Goal: Task Accomplishment & Management: Use online tool/utility

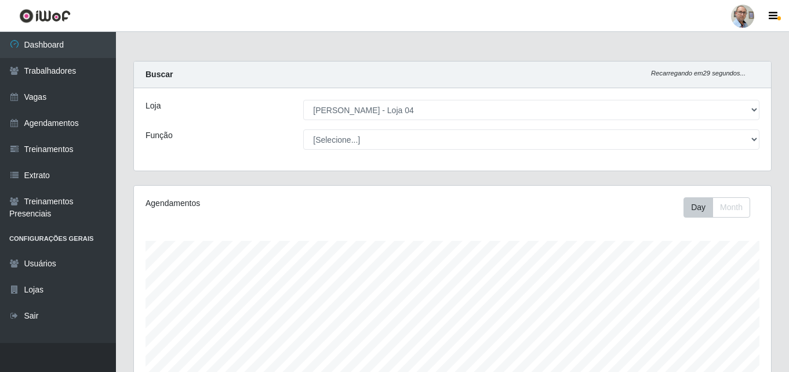
select select "251"
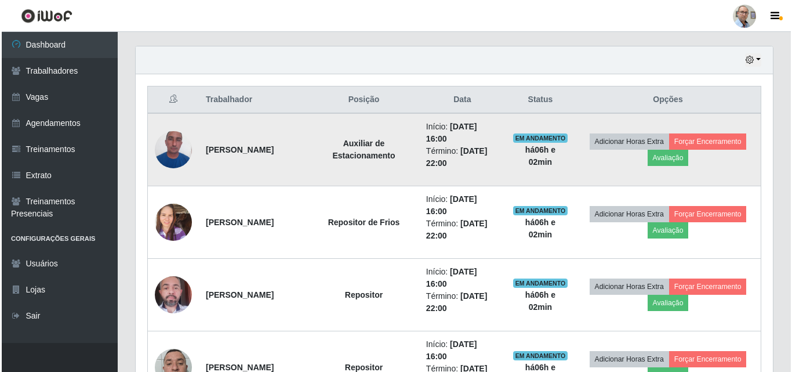
scroll to position [241, 637]
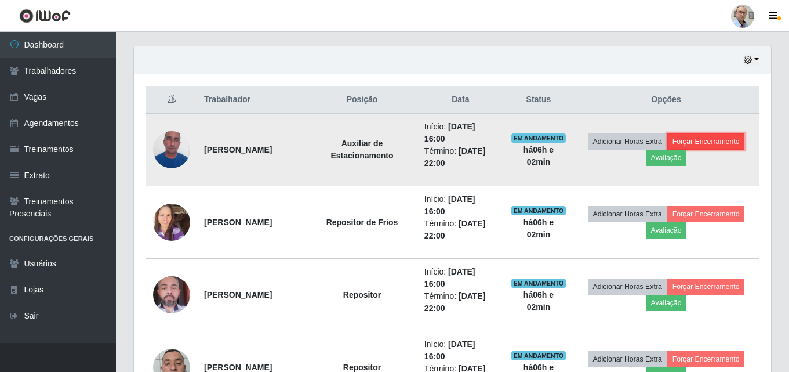
click at [727, 143] on button "Forçar Encerramento" at bounding box center [706, 141] width 78 height 16
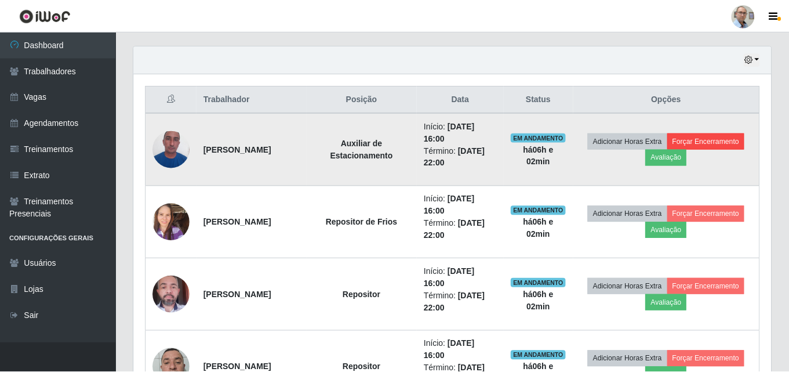
scroll to position [241, 631]
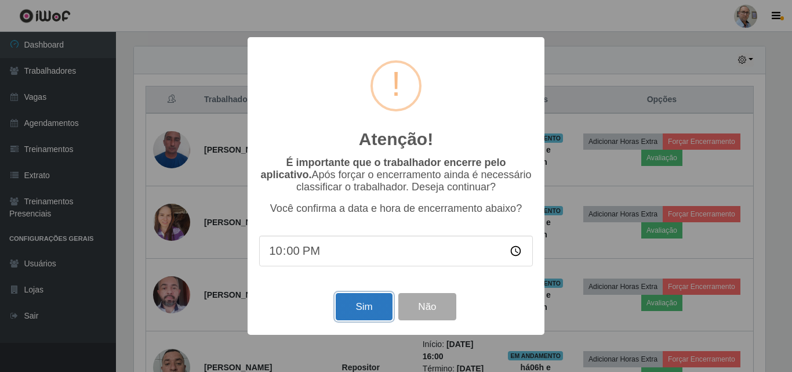
click at [369, 312] on button "Sim" at bounding box center [364, 306] width 56 height 27
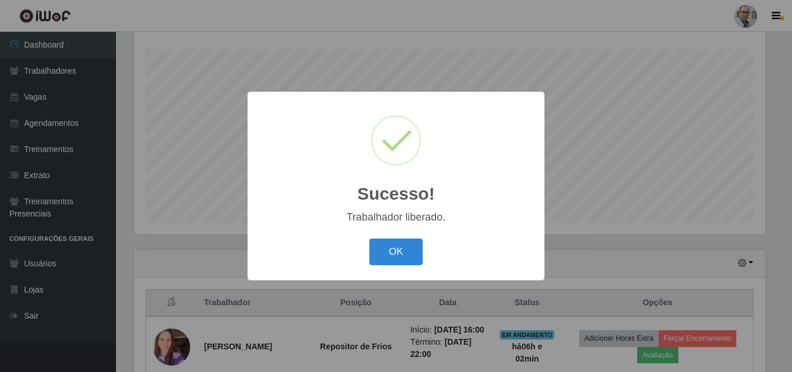
click at [621, 235] on div "Sucesso! × Trabalhador liberado. OK Cancel" at bounding box center [396, 186] width 792 height 372
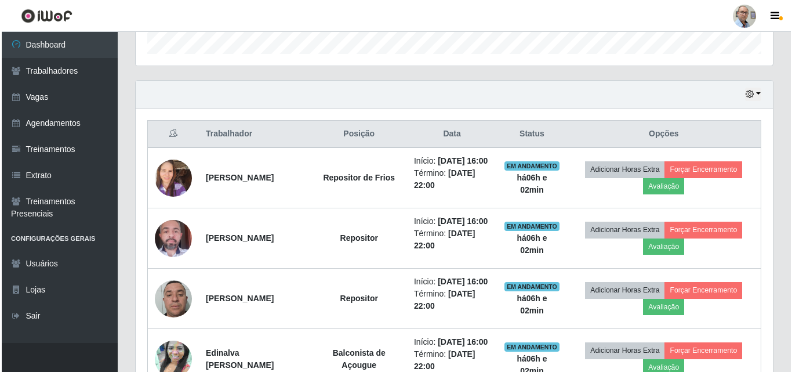
scroll to position [366, 0]
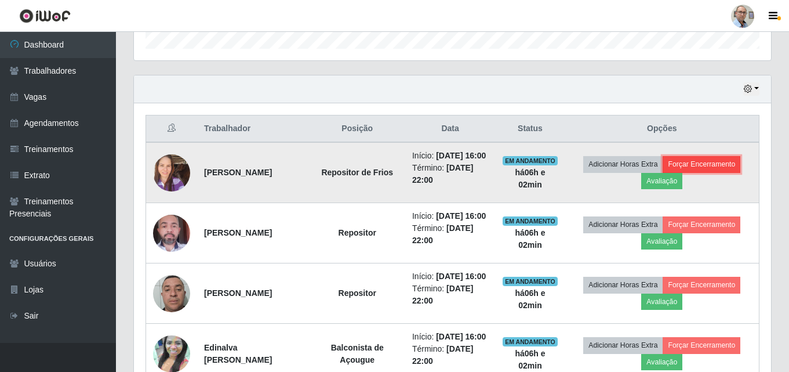
click at [715, 172] on button "Forçar Encerramento" at bounding box center [702, 164] width 78 height 16
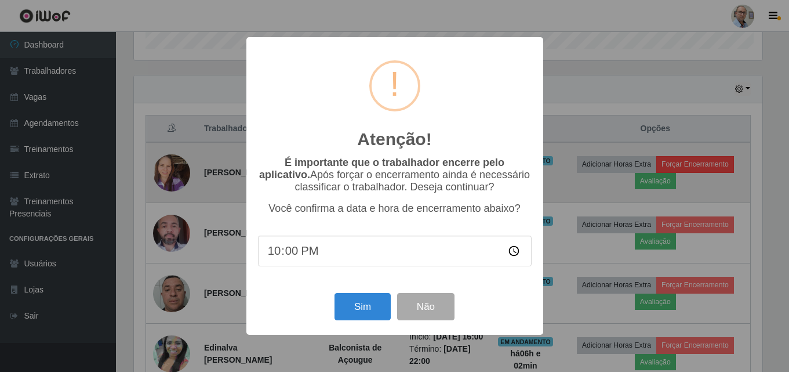
scroll to position [241, 631]
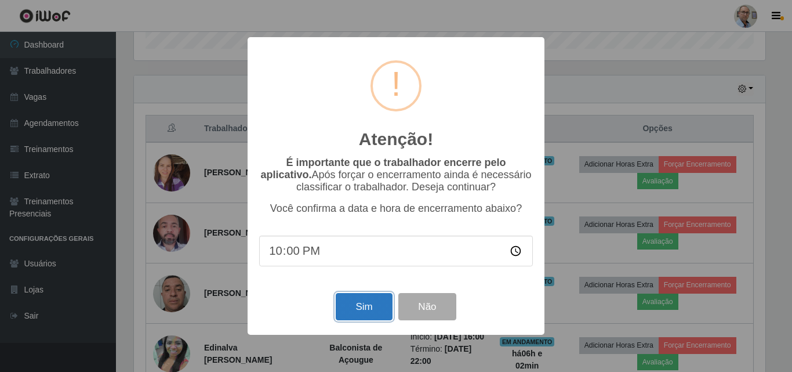
click at [358, 313] on button "Sim" at bounding box center [364, 306] width 56 height 27
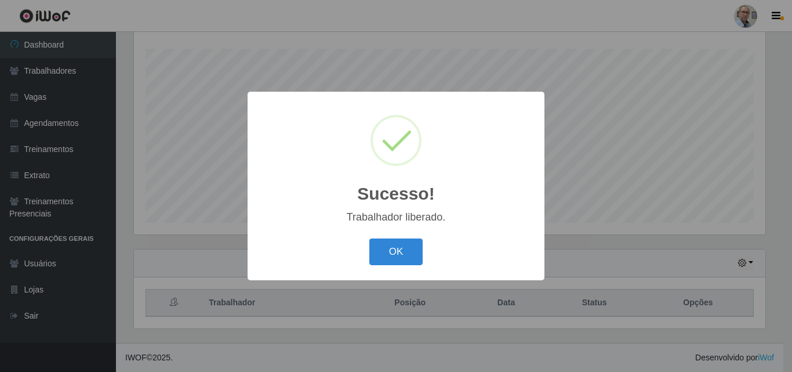
click at [655, 273] on div "Sucesso! × Trabalhador liberado. OK Cancel" at bounding box center [396, 186] width 792 height 372
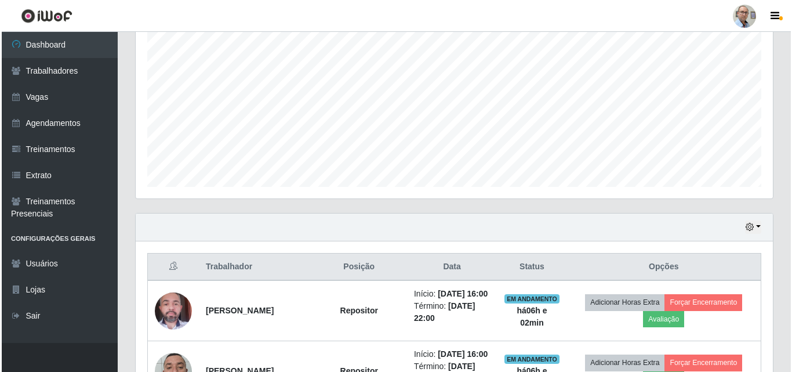
scroll to position [424, 0]
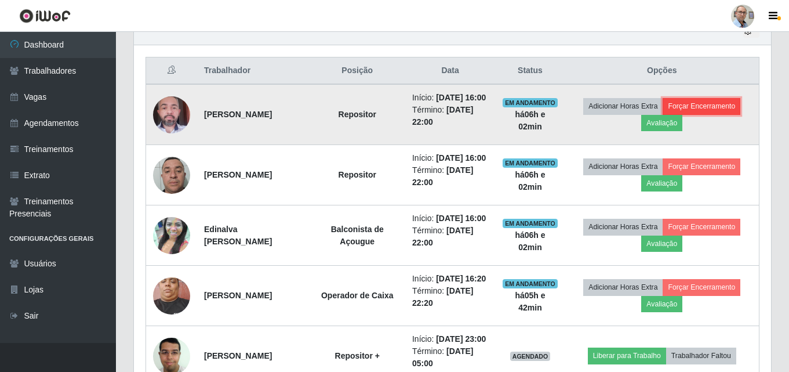
click at [708, 114] on button "Forçar Encerramento" at bounding box center [702, 106] width 78 height 16
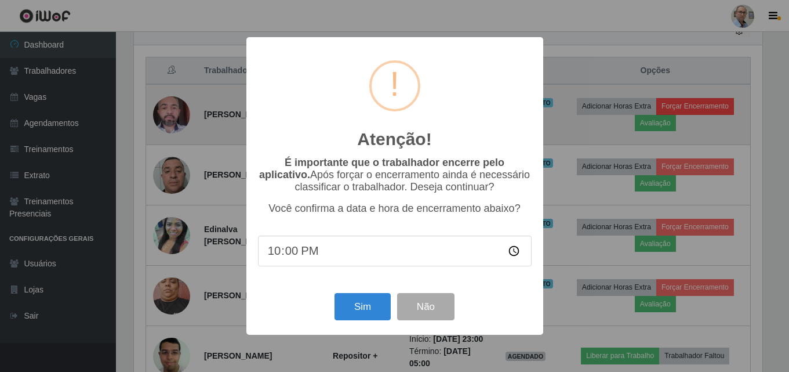
scroll to position [241, 631]
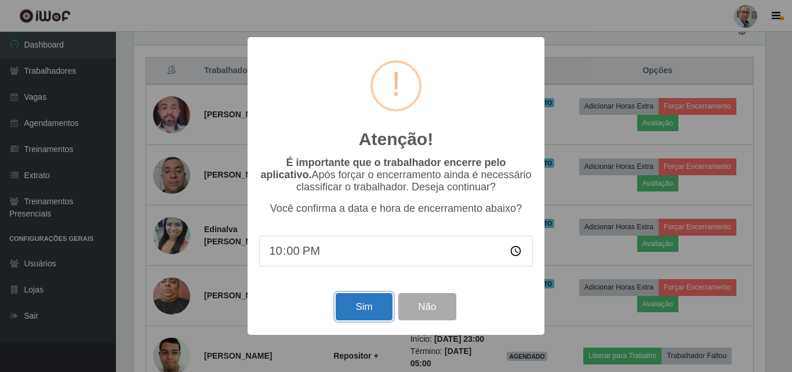
click at [365, 309] on button "Sim" at bounding box center [364, 306] width 56 height 27
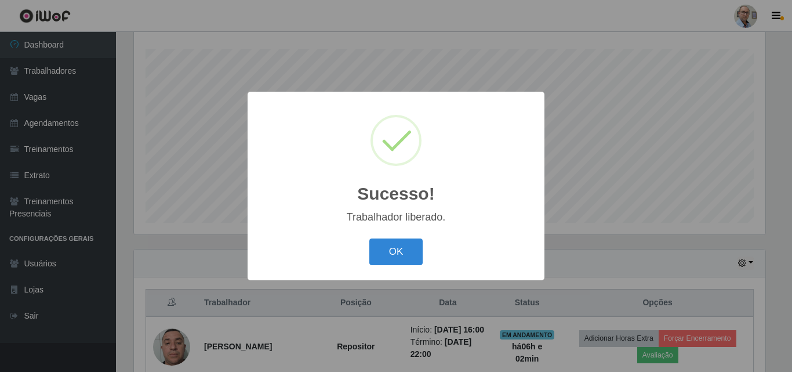
click at [617, 230] on div "Sucesso! × Trabalhador liberado. OK Cancel" at bounding box center [396, 186] width 792 height 372
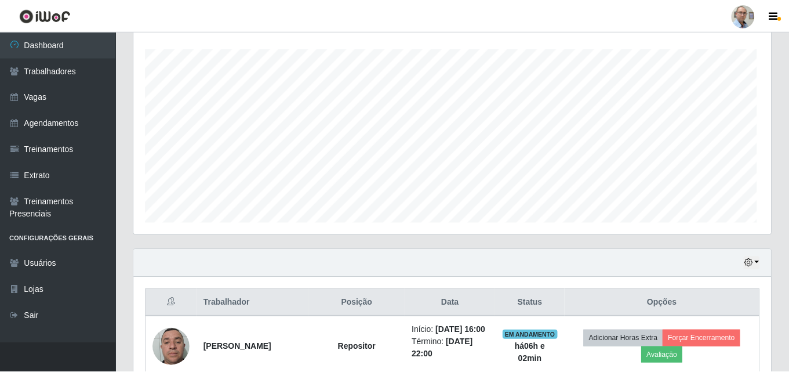
scroll to position [0, 0]
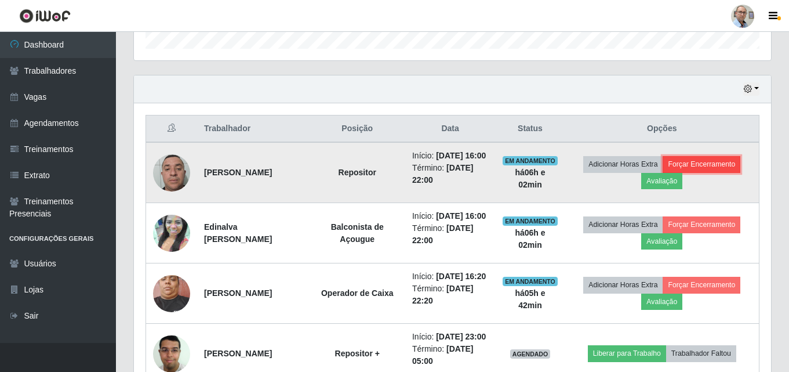
click at [719, 172] on button "Forçar Encerramento" at bounding box center [702, 164] width 78 height 16
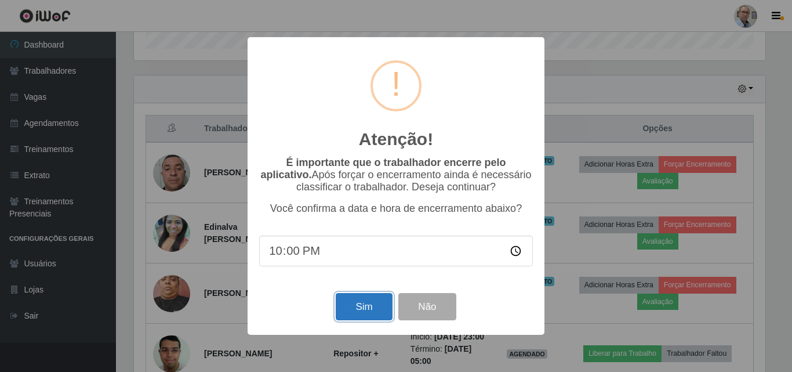
click at [359, 306] on button "Sim" at bounding box center [364, 306] width 56 height 27
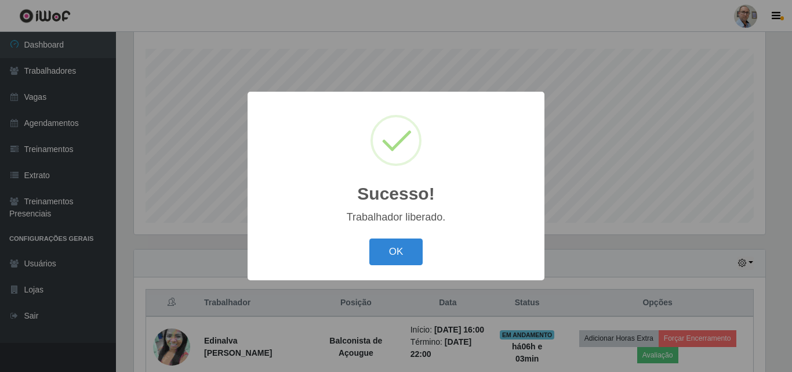
click at [689, 223] on div "Sucesso! × Trabalhador liberado. OK Cancel" at bounding box center [396, 186] width 792 height 372
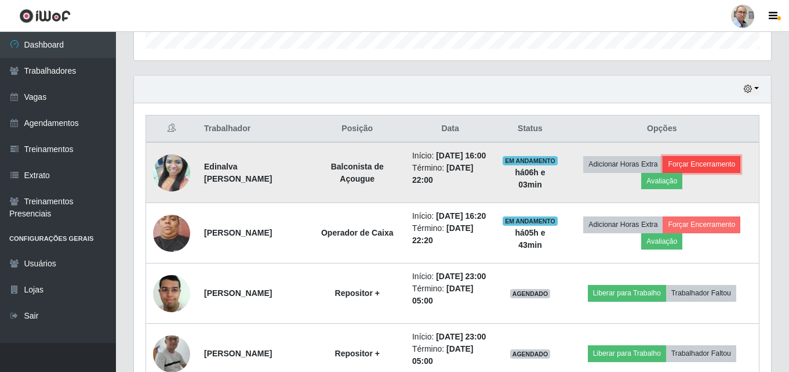
drag, startPoint x: 710, startPoint y: 169, endPoint x: 703, endPoint y: 170, distance: 7.6
click at [703, 170] on button "Forçar Encerramento" at bounding box center [702, 164] width 78 height 16
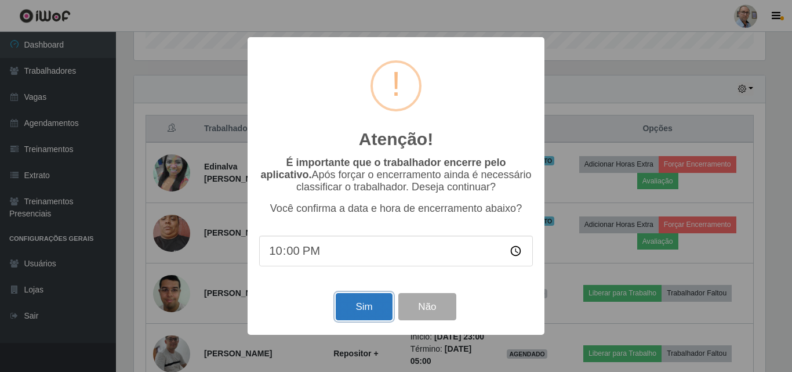
click at [376, 311] on button "Sim" at bounding box center [364, 306] width 56 height 27
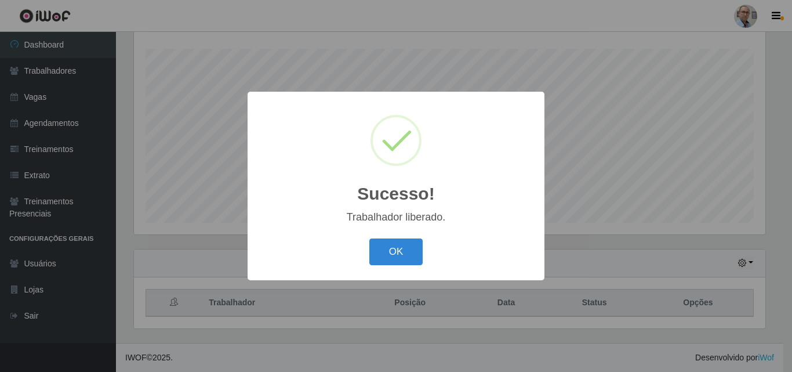
click at [632, 246] on div "Sucesso! × Trabalhador liberado. OK Cancel" at bounding box center [396, 186] width 792 height 372
